Goal: Find contact information: Obtain details needed to contact an individual or organization

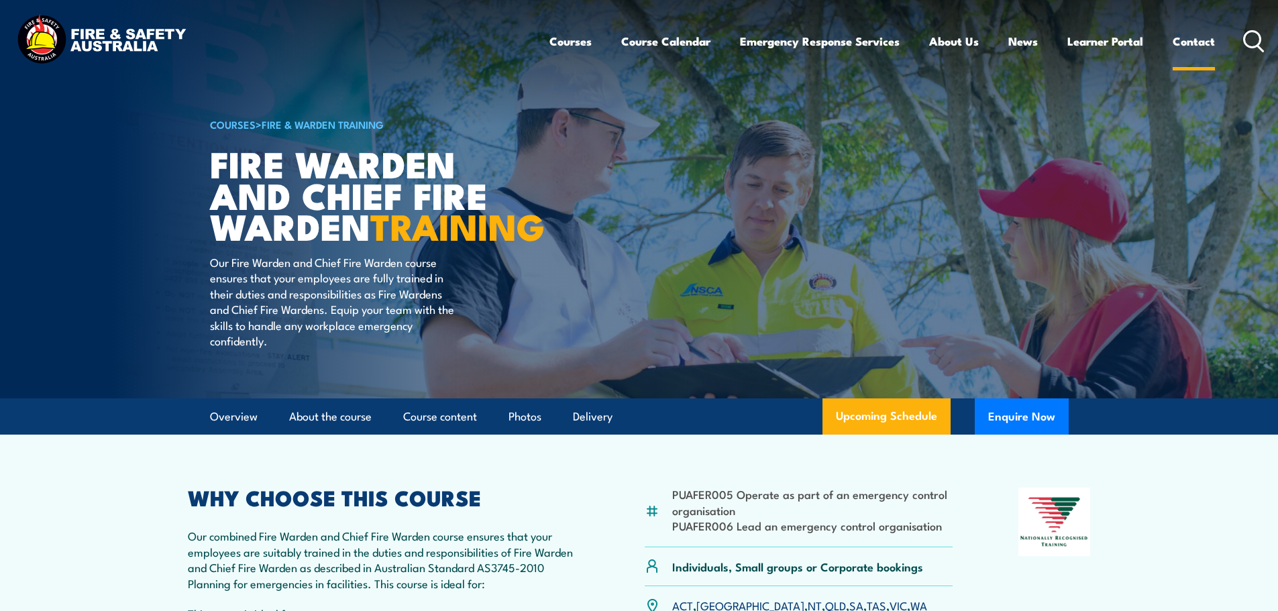
click at [1189, 38] on link "Contact" at bounding box center [1194, 41] width 42 height 36
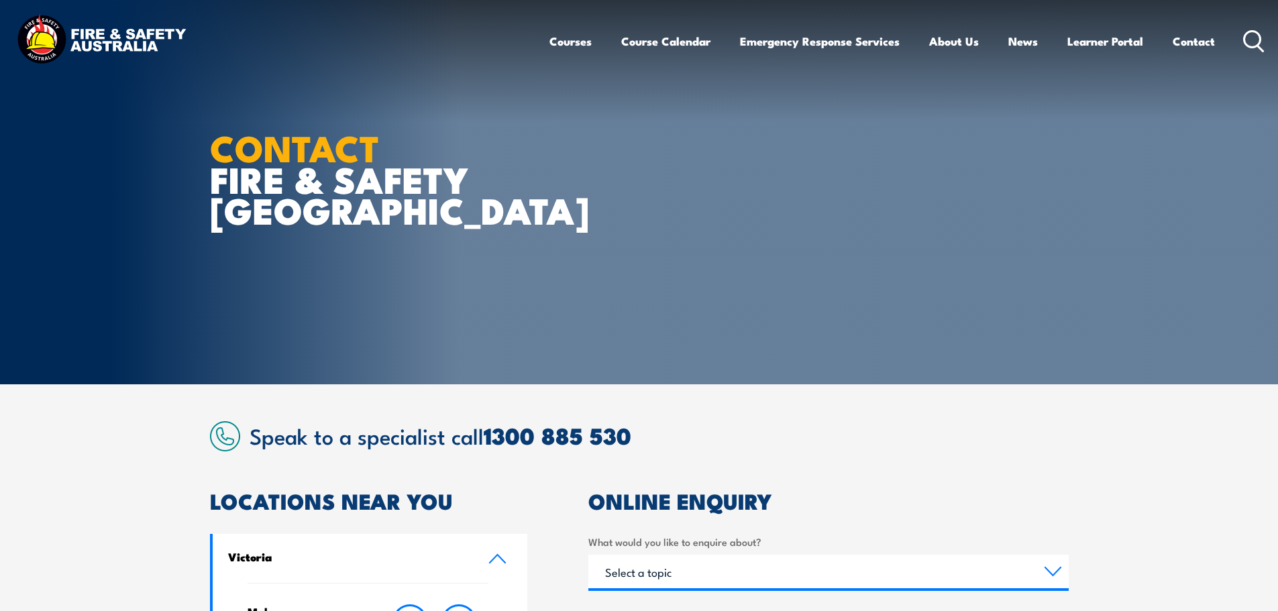
click at [1067, 252] on article "CONTACT FIRE & SAFETY [GEOGRAPHIC_DATA]" at bounding box center [639, 192] width 859 height 384
click at [1198, 45] on link "Contact" at bounding box center [1194, 41] width 42 height 36
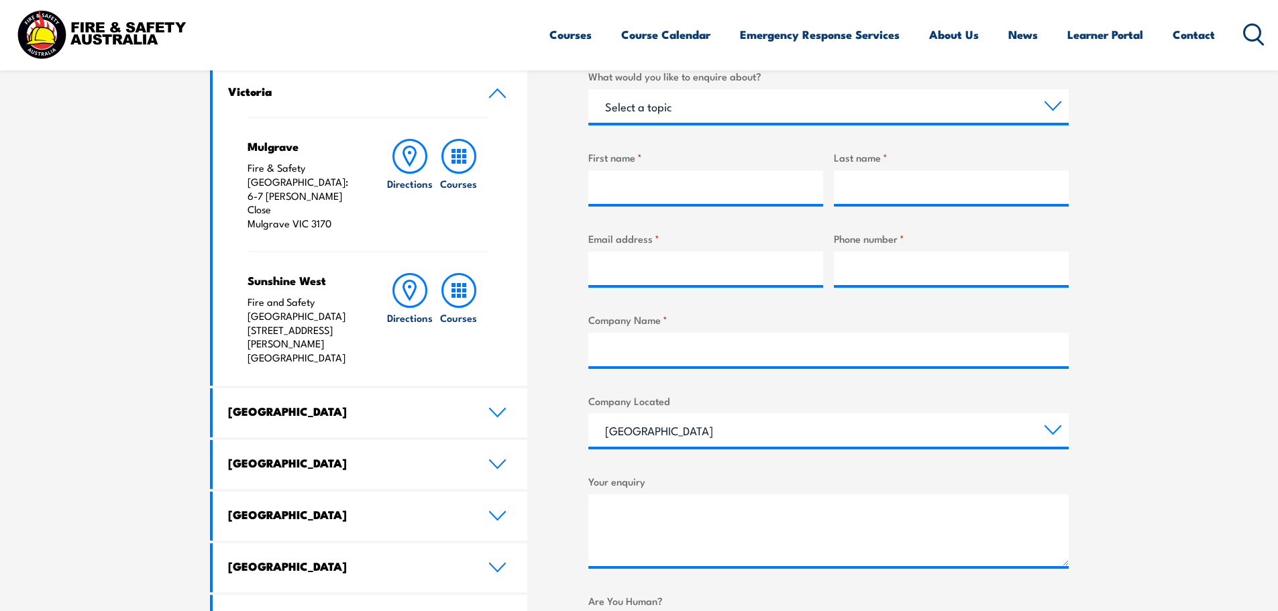
scroll to position [466, 0]
